Goal: Task Accomplishment & Management: Complete application form

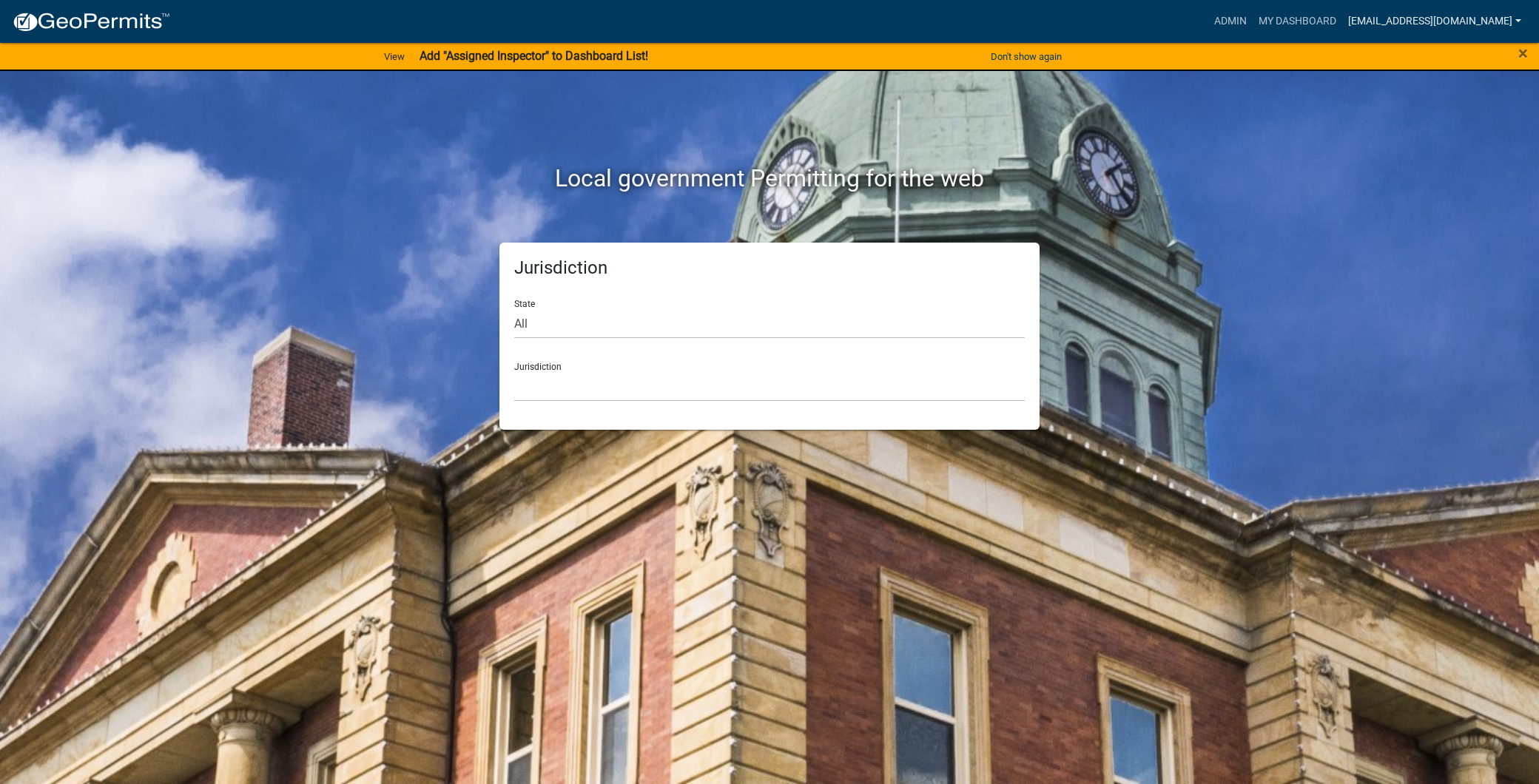
click at [1437, 16] on link "[EMAIL_ADDRESS][DOMAIN_NAME]" at bounding box center [1434, 21] width 185 height 28
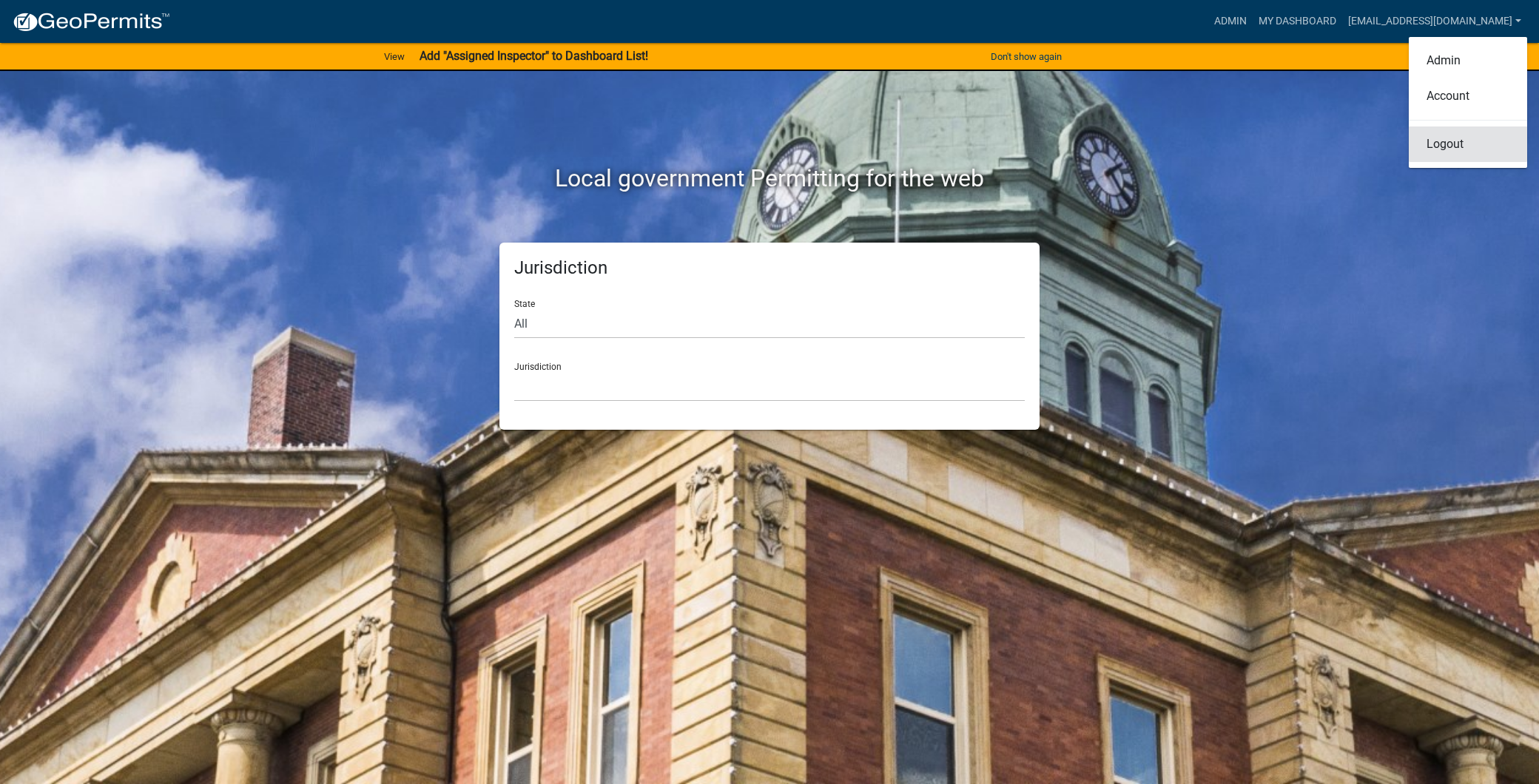
click at [1438, 139] on link "Logout" at bounding box center [1467, 144] width 118 height 35
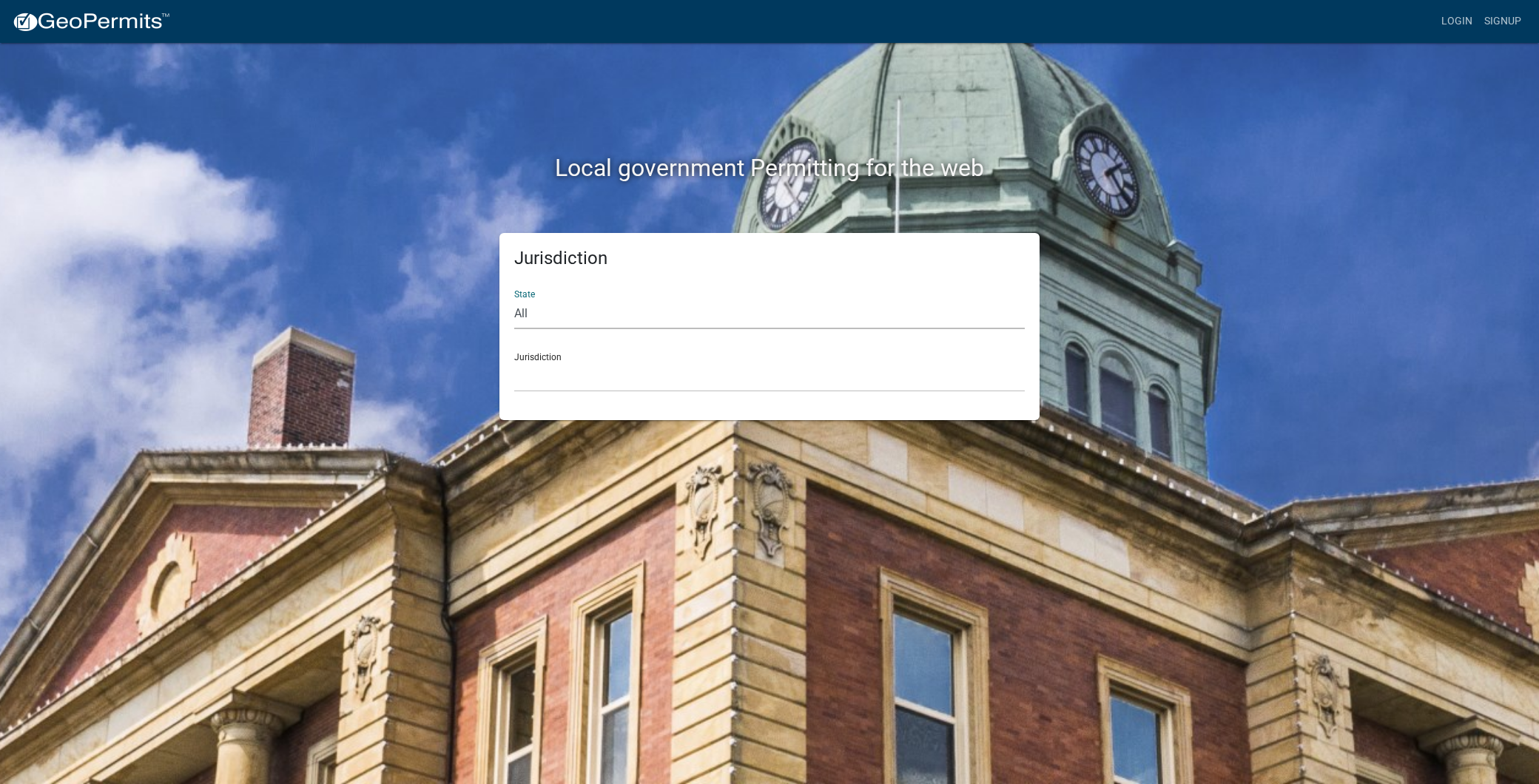
click at [852, 299] on select "All [US_STATE] [US_STATE] [US_STATE] [US_STATE] [US_STATE] [US_STATE] [US_STATE…" at bounding box center [770, 313] width 511 height 30
select select "[US_STATE]"
click at [515, 299] on select "All [US_STATE] [US_STATE] [US_STATE] [US_STATE] [US_STATE] [US_STATE] [US_STATE…" at bounding box center [770, 313] width 511 height 30
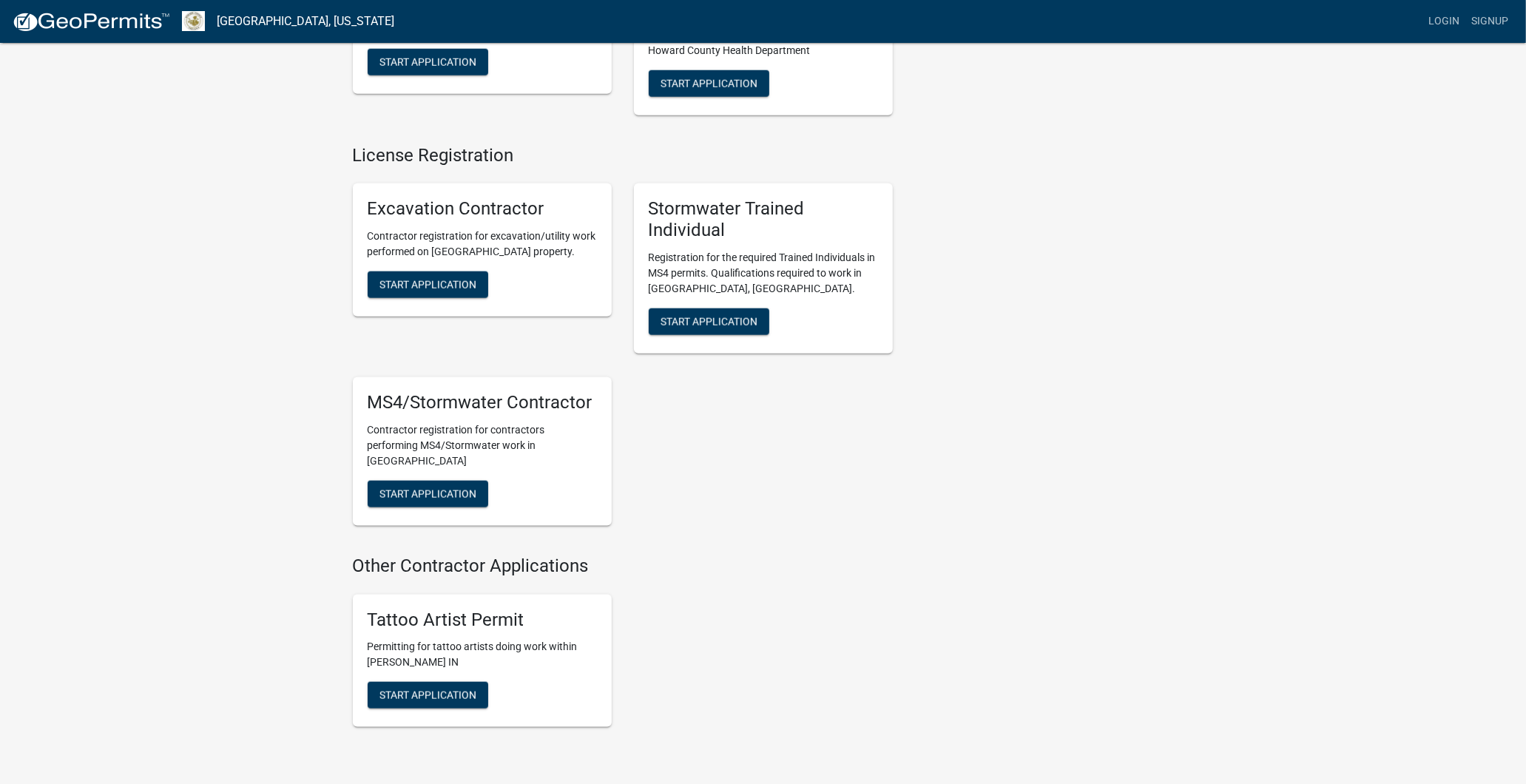
scroll to position [1323, 0]
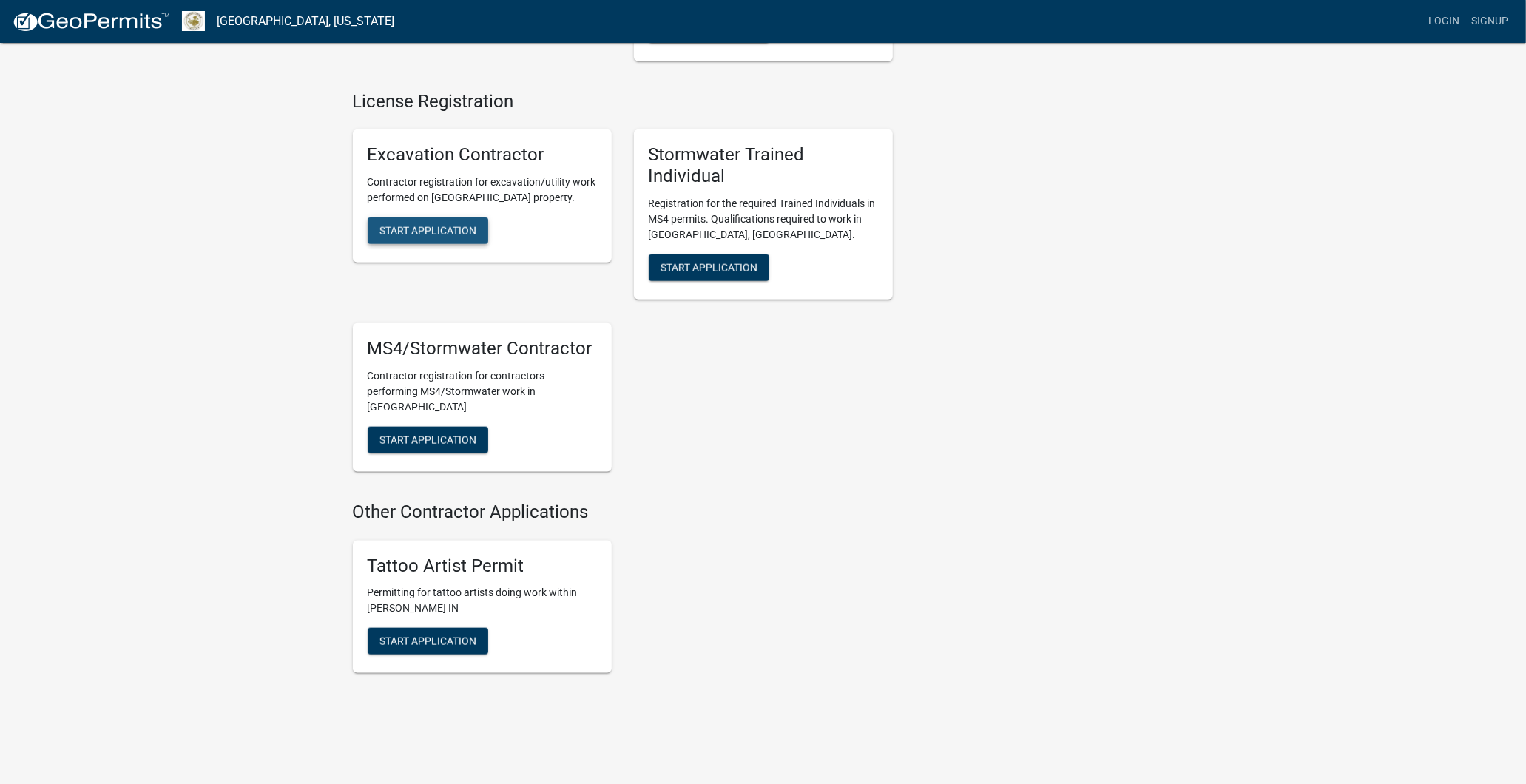
click at [422, 217] on button "Start Application" at bounding box center [428, 231] width 120 height 27
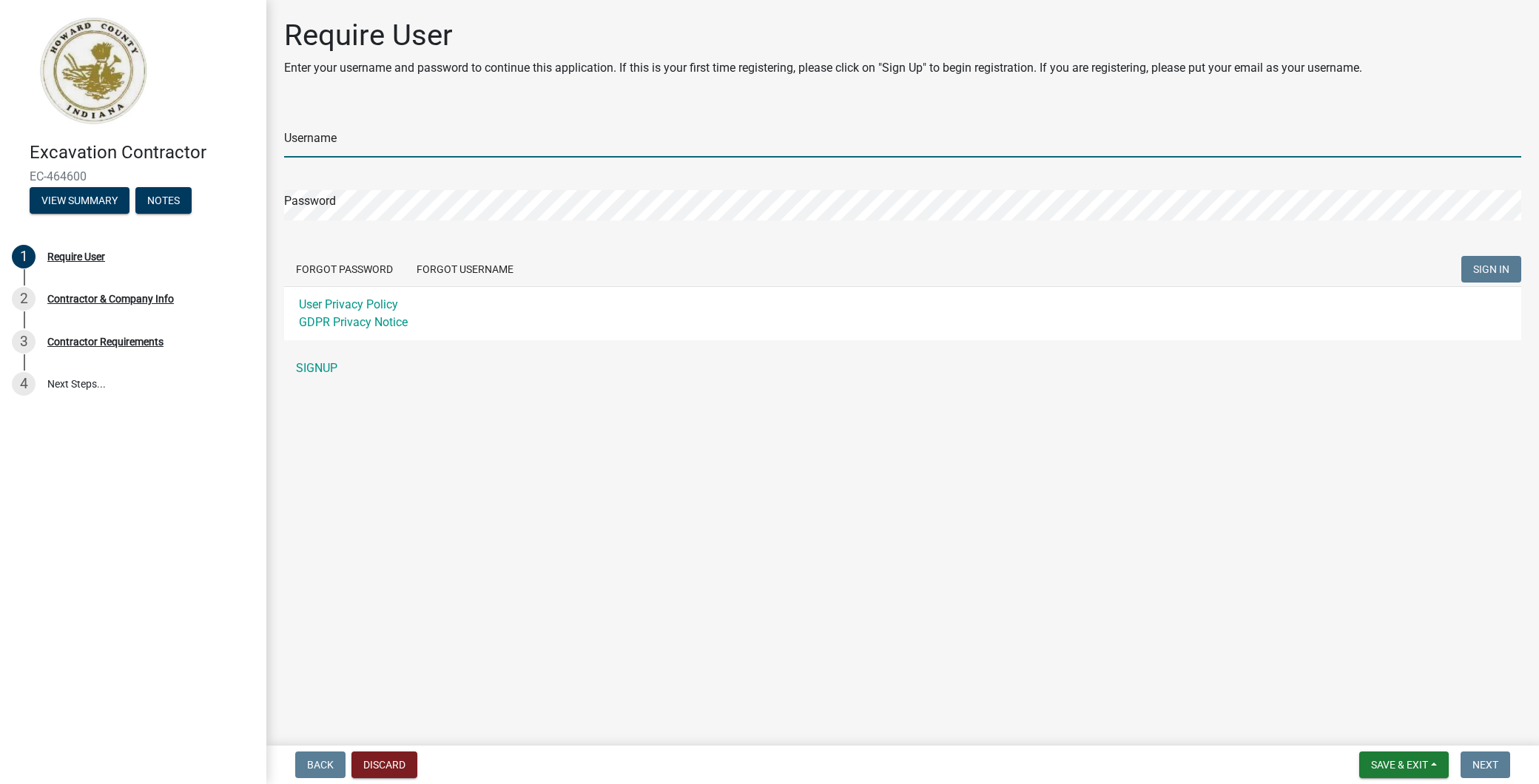
type input "[EMAIL_ADDRESS][DOMAIN_NAME]"
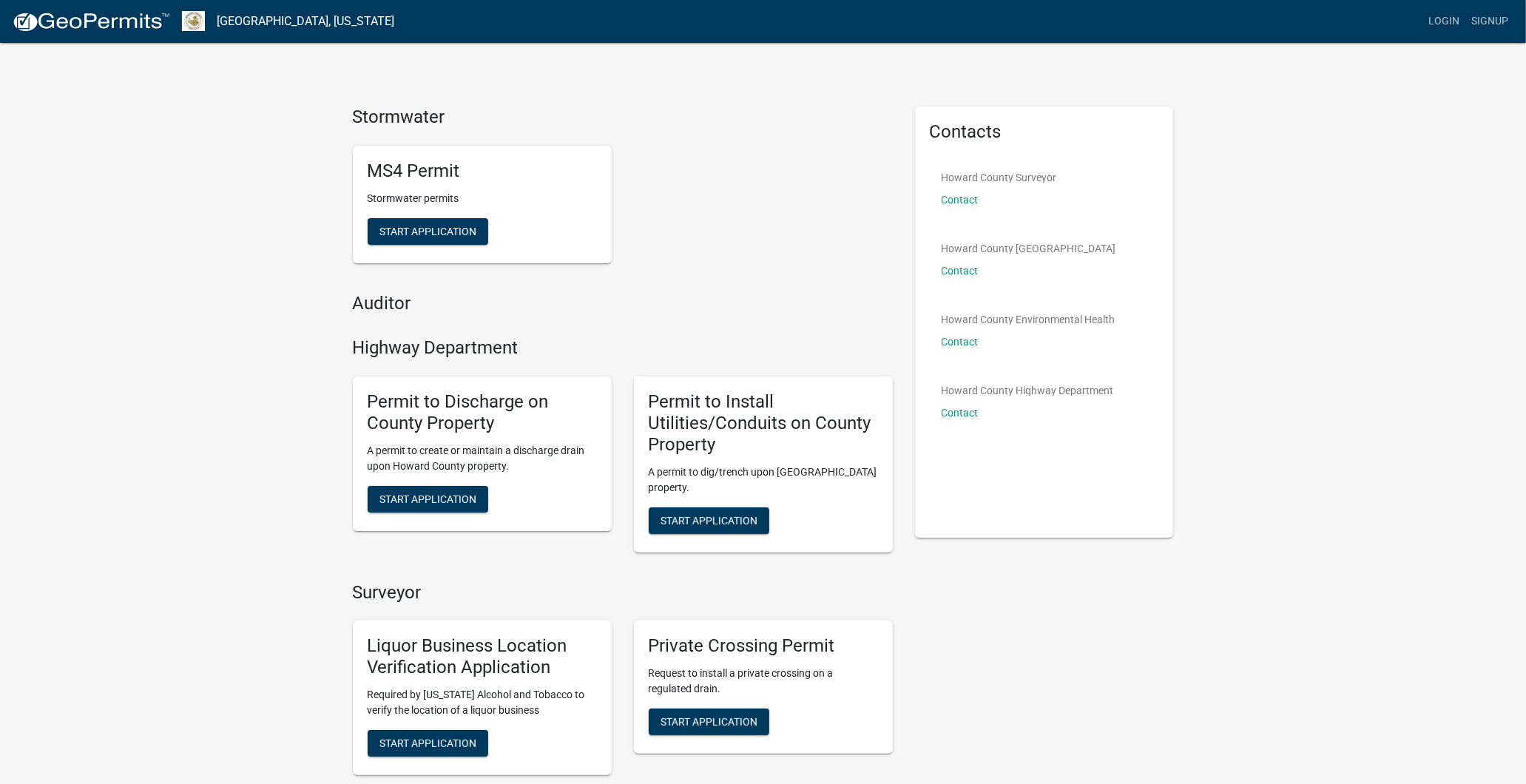
click at [109, 17] on img at bounding box center [91, 22] width 158 height 22
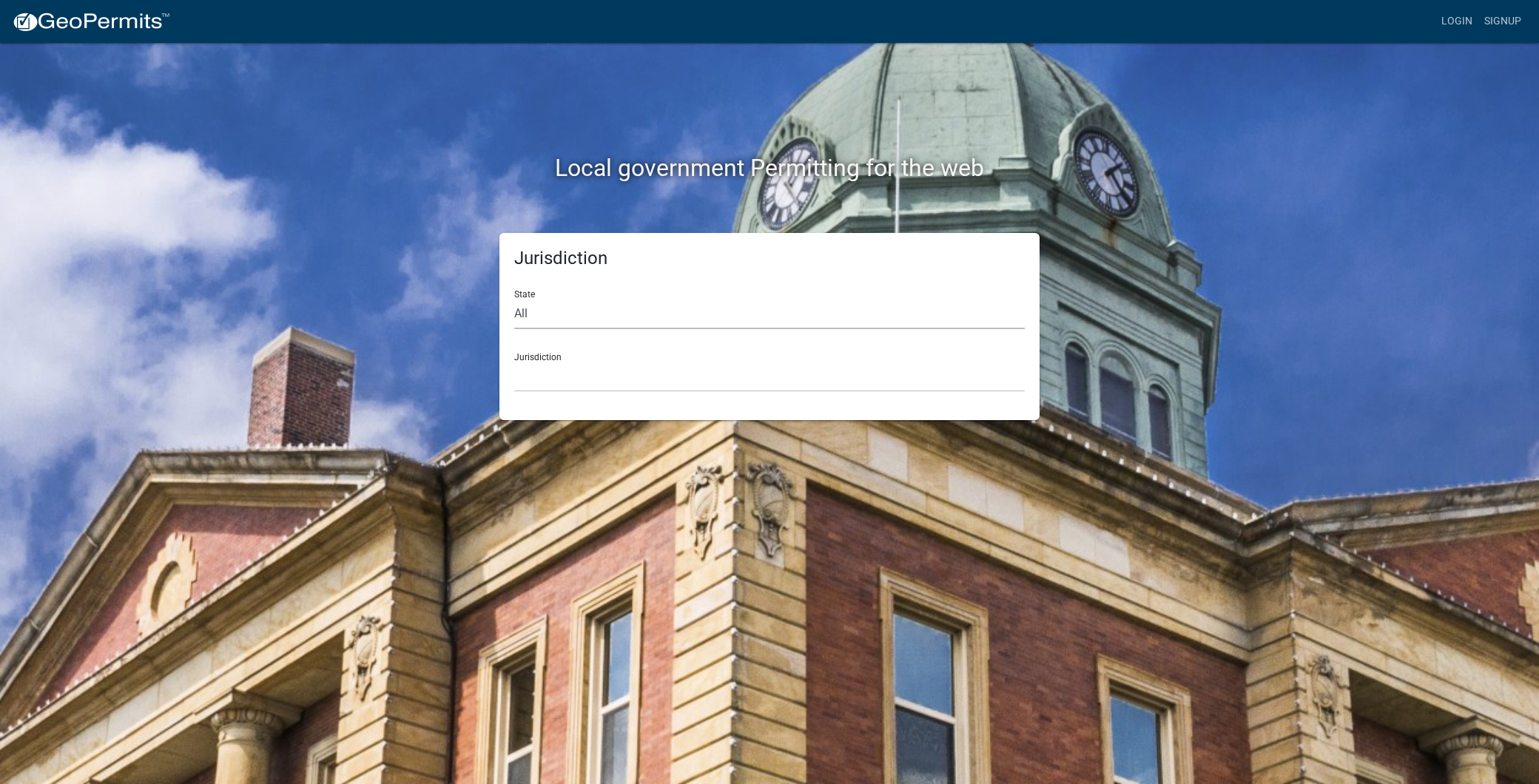
click at [672, 300] on select "All [US_STATE] [US_STATE] [US_STATE] [US_STATE] [US_STATE] [US_STATE] [US_STATE…" at bounding box center [770, 313] width 511 height 30
select select "[US_STATE]"
click at [515, 299] on select "All [US_STATE] [US_STATE] [US_STATE] [US_STATE] [US_STATE] [US_STATE] [US_STATE…" at bounding box center [770, 313] width 511 height 30
